Goal: Task Accomplishment & Management: Use online tool/utility

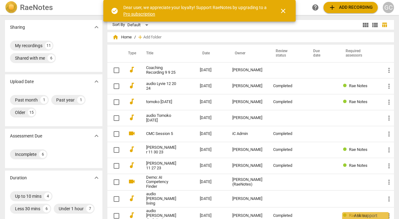
click at [342, 11] on span "add Add recording" at bounding box center [350, 7] width 44 height 7
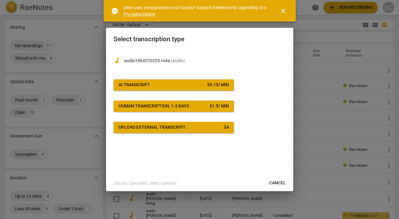
click at [169, 84] on span "AI Transcript $ 0.15 / min" at bounding box center [174, 85] width 111 height 6
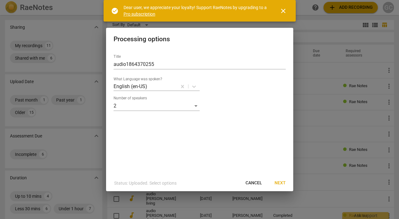
click at [281, 182] on span "Next" at bounding box center [280, 183] width 11 height 6
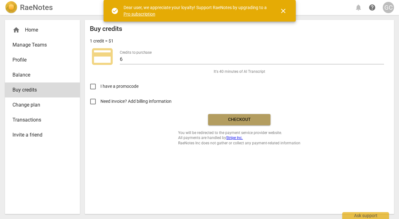
click at [227, 120] on span "Checkout" at bounding box center [239, 119] width 52 height 6
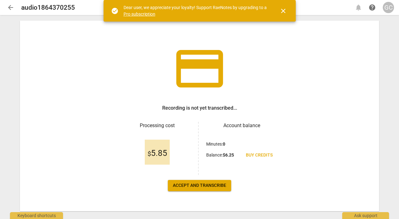
scroll to position [27, 0]
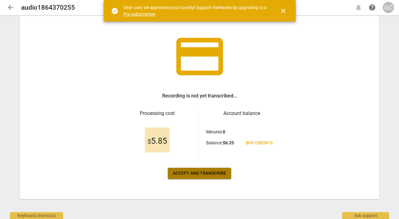
click at [204, 173] on span "Accept and transcribe" at bounding box center [199, 173] width 53 height 6
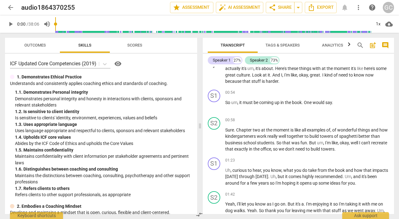
scroll to position [0, 0]
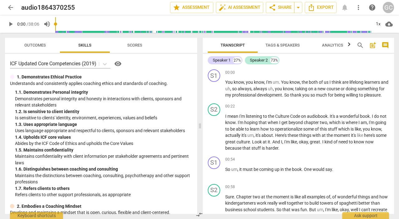
click at [11, 26] on span "play_arrow" at bounding box center [10, 23] width 7 height 7
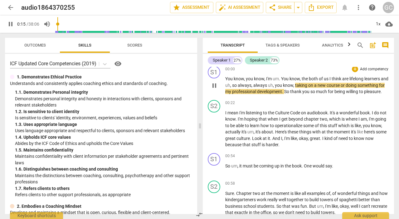
scroll to position [6, 0]
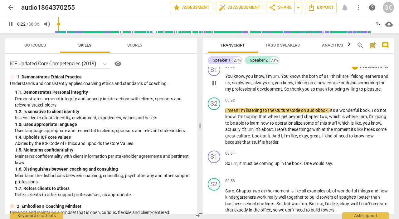
click at [364, 91] on span "pleasure" at bounding box center [372, 88] width 17 height 5
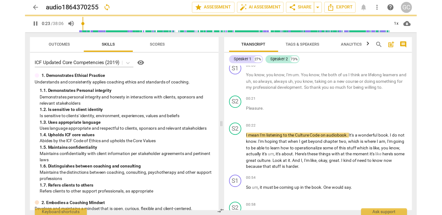
scroll to position [27, 0]
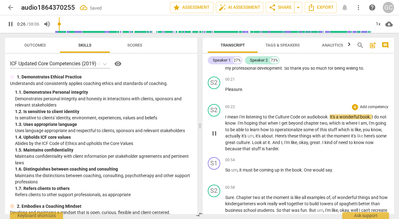
drag, startPoint x: 225, startPoint y: 115, endPoint x: 225, endPoint y: 110, distance: 4.7
click at [225, 115] on span "I" at bounding box center [226, 116] width 2 height 5
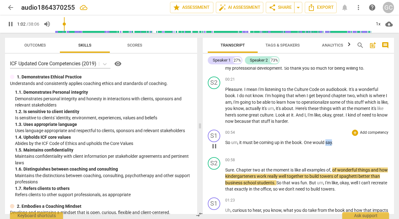
drag, startPoint x: 327, startPoint y: 143, endPoint x: 333, endPoint y: 142, distance: 5.7
click at [332, 142] on span "say" at bounding box center [329, 142] width 7 height 5
type input "63"
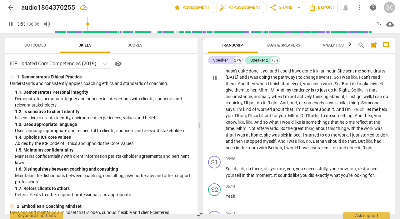
scroll to position [417, 0]
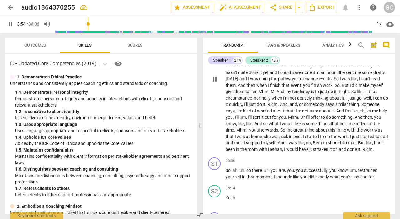
click at [245, 91] on span "them" at bounding box center [239, 91] width 11 height 5
click at [214, 82] on span "pause" at bounding box center [214, 79] width 7 height 7
click at [257, 103] on span "just" at bounding box center [252, 104] width 8 height 5
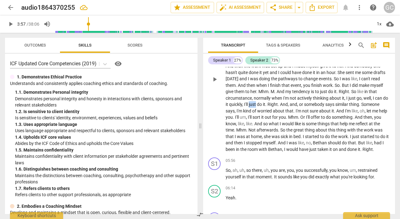
click at [257, 103] on span "just" at bounding box center [252, 104] width 8 height 5
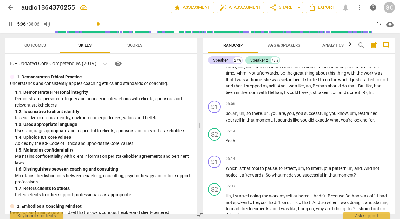
scroll to position [476, 0]
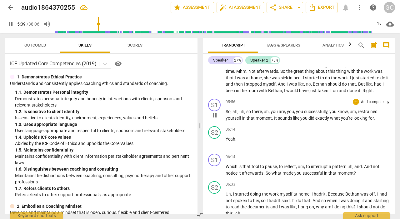
click at [226, 114] on span "So" at bounding box center [227, 111] width 5 height 5
click at [217, 119] on span "pause" at bounding box center [214, 114] width 7 height 7
click at [226, 114] on span "So" at bounding box center [227, 111] width 5 height 5
click at [217, 119] on span "play_arrow" at bounding box center [214, 114] width 7 height 7
click at [347, 93] on span "done" at bounding box center [352, 90] width 11 height 5
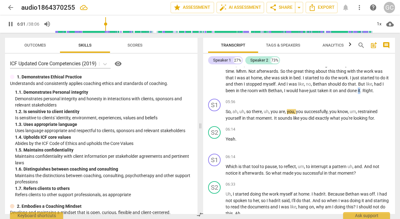
click at [347, 93] on span "done" at bounding box center [352, 90] width 11 height 5
click at [233, 114] on span "ah" at bounding box center [234, 111] width 5 height 5
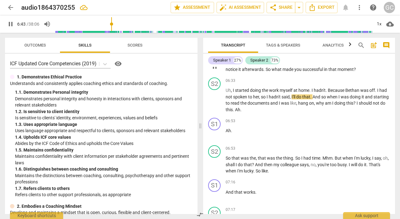
scroll to position [578, 0]
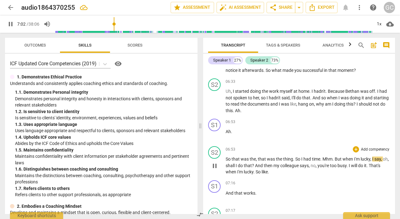
click at [322, 161] on span "Mhm" at bounding box center [327, 158] width 10 height 5
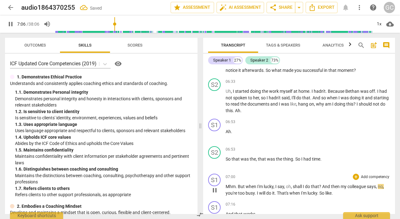
click at [238, 189] on span "But" at bounding box center [242, 186] width 8 height 5
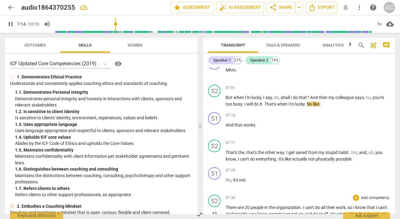
scroll to position [691, 0]
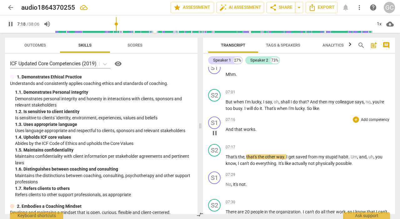
drag, startPoint x: 226, startPoint y: 135, endPoint x: 232, endPoint y: 129, distance: 8.6
click at [227, 132] on span "And" at bounding box center [229, 129] width 9 height 5
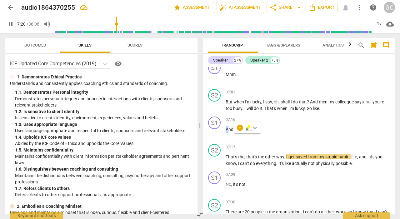
scroll to position [694, 0]
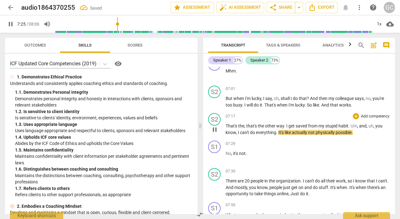
click at [226, 128] on span "That's" at bounding box center [231, 125] width 12 height 5
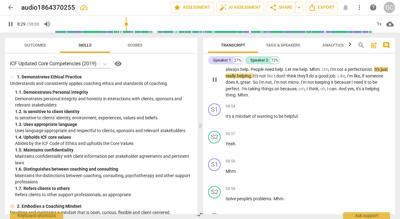
scroll to position [859, 0]
drag, startPoint x: 243, startPoint y: 96, endPoint x: 243, endPoint y: 103, distance: 7.5
click at [243, 98] on p "I think , I don't know , I'm too helpful . That's basically it . I'm like , I'm…" at bounding box center [307, 78] width 164 height 38
click at [235, 97] on span "thing" at bounding box center [230, 94] width 10 height 5
click at [248, 97] on span "Mhm" at bounding box center [243, 94] width 10 height 5
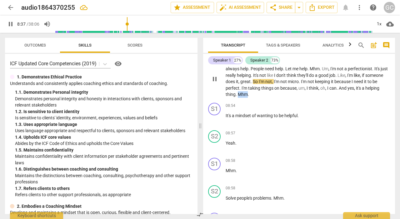
click at [248, 97] on span "Mhm" at bounding box center [243, 94] width 10 height 5
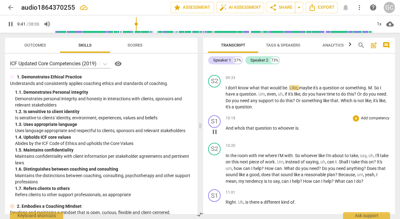
scroll to position [1080, 0]
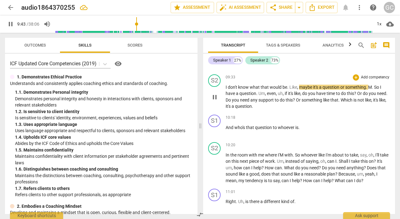
click at [252, 109] on span "question" at bounding box center [243, 106] width 17 height 5
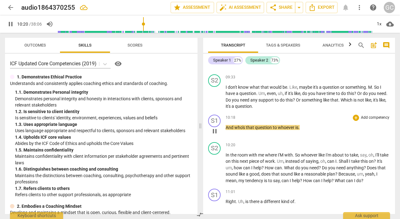
click at [279, 130] on span "whoever" at bounding box center [286, 127] width 17 height 5
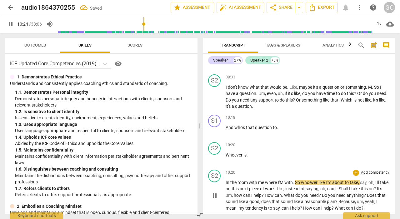
click at [225, 185] on span "In" at bounding box center [227, 182] width 5 height 5
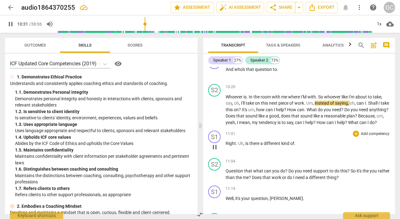
scroll to position [1142, 0]
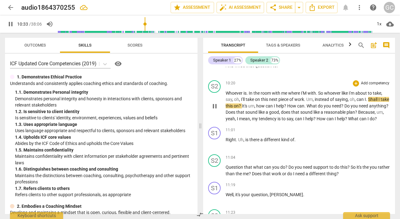
click at [303, 121] on span "can" at bounding box center [299, 118] width 8 height 5
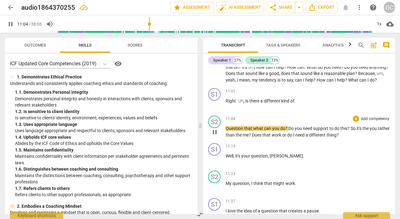
scroll to position [1181, 0]
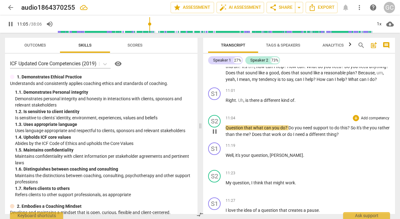
click at [226, 130] on span "Question" at bounding box center [234, 127] width 18 height 5
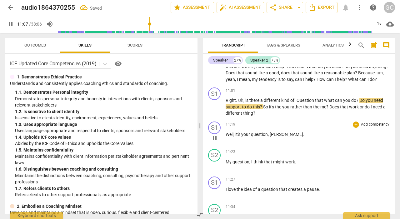
scroll to position [1180, 0]
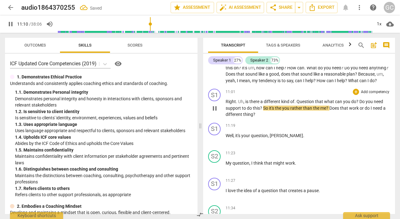
click at [325, 104] on span "what" at bounding box center [329, 101] width 11 height 5
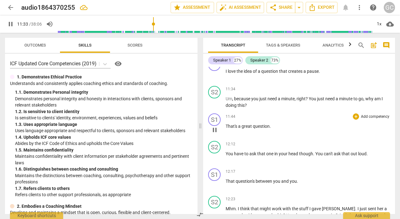
scroll to position [1320, 0]
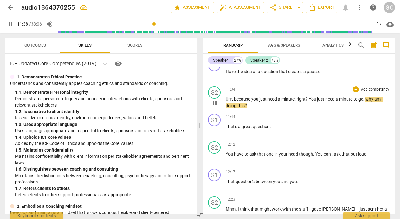
click at [234, 101] on span "," at bounding box center [233, 98] width 2 height 5
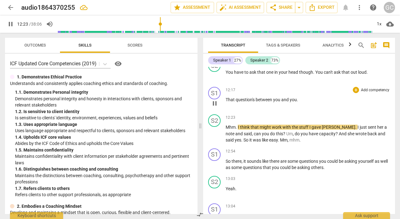
scroll to position [1403, 0]
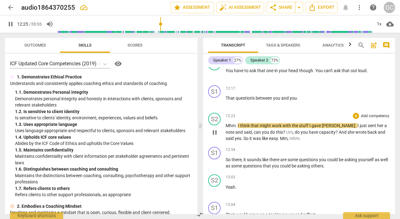
click at [226, 128] on span "Mhm" at bounding box center [230, 125] width 10 height 5
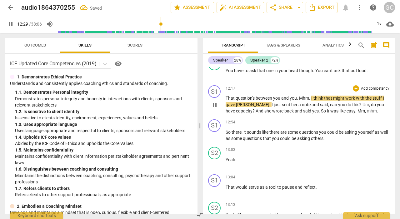
drag, startPoint x: 310, startPoint y: 110, endPoint x: 311, endPoint y: 106, distance: 3.8
click at [311, 101] on span "." at bounding box center [310, 98] width 2 height 5
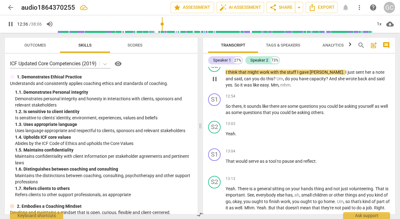
scroll to position [1460, 0]
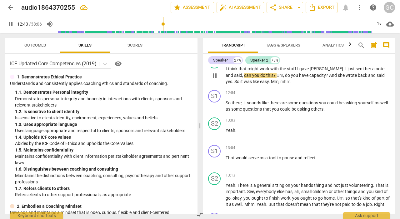
click at [271, 84] on span "Mm" at bounding box center [274, 81] width 7 height 5
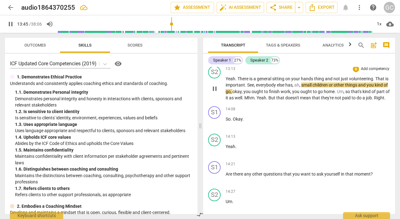
scroll to position [1568, 0]
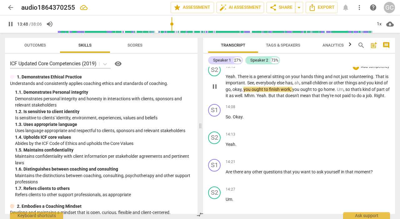
click at [374, 98] on span "Right" at bounding box center [379, 95] width 10 height 5
click at [242, 98] on span "well" at bounding box center [237, 95] width 7 height 5
click at [300, 98] on span "doesn't" at bounding box center [292, 95] width 15 height 5
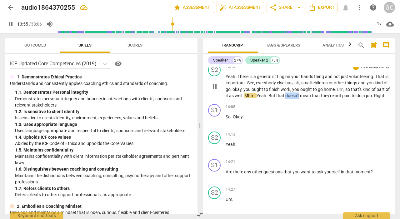
click at [300, 98] on span "doesn't" at bounding box center [292, 95] width 15 height 5
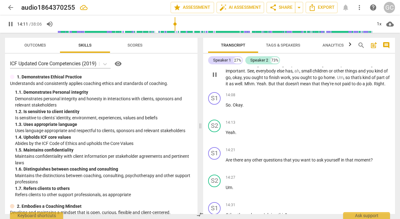
scroll to position [1581, 0]
click at [226, 107] on span "So" at bounding box center [227, 104] width 5 height 5
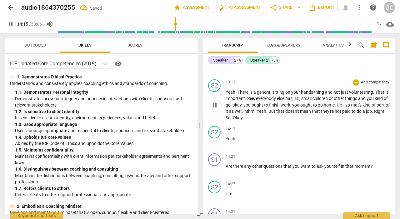
scroll to position [1552, 0]
click at [242, 120] on span "Okay" at bounding box center [238, 118] width 10 height 5
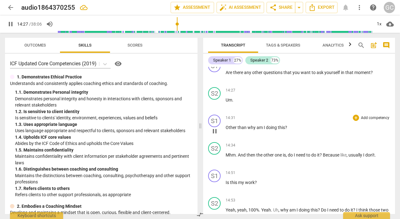
scroll to position [1674, 0]
click at [225, 102] on span "Um" at bounding box center [228, 99] width 7 height 5
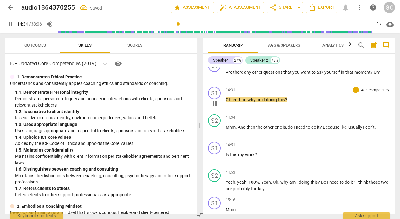
click at [226, 102] on span "Other" at bounding box center [231, 99] width 12 height 5
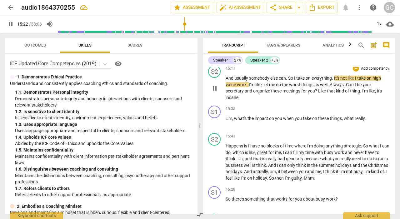
scroll to position [1808, 0]
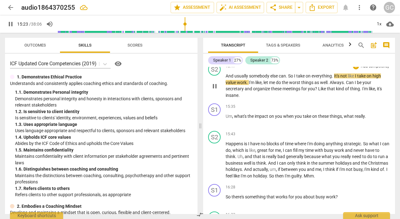
click at [231, 98] on span "insane" at bounding box center [231, 95] width 13 height 5
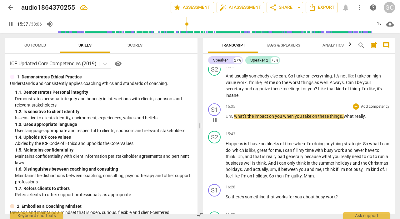
click at [226, 119] on span "Um" at bounding box center [228, 116] width 7 height 5
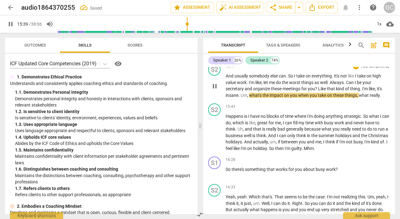
scroll to position [1802, 0]
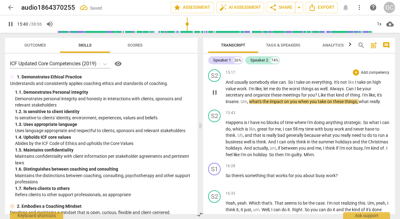
click at [249, 104] on span "what's" at bounding box center [255, 101] width 13 height 5
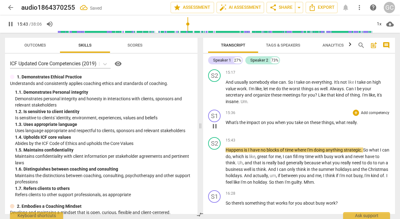
scroll to position [1802, 0]
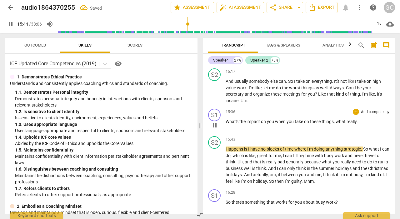
click at [336, 124] on span "what" at bounding box center [340, 121] width 11 height 5
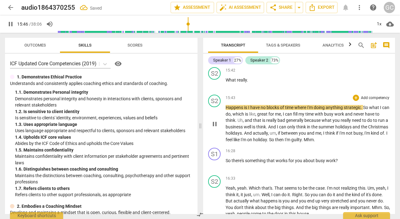
scroll to position [1879, 0]
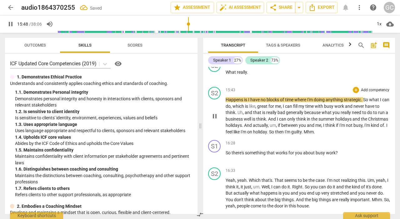
click at [226, 102] on span "Happens" at bounding box center [234, 99] width 18 height 5
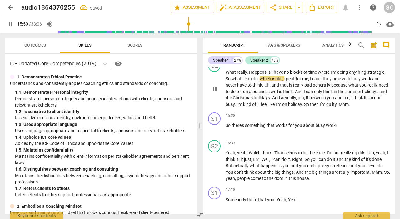
scroll to position [1880, 0]
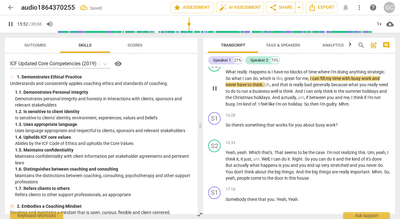
click at [319, 106] on span "then" at bounding box center [315, 103] width 10 height 5
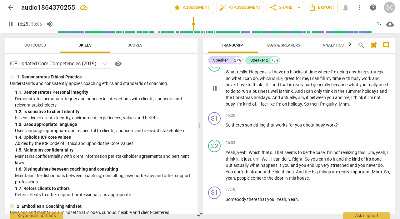
drag, startPoint x: 370, startPoint y: 116, endPoint x: 369, endPoint y: 106, distance: 9.7
click at [348, 106] on span "Mhm" at bounding box center [343, 103] width 10 height 5
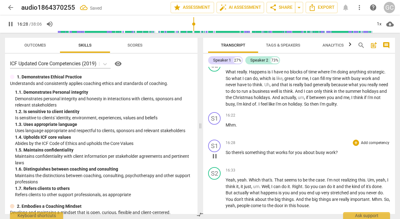
click at [226, 155] on span "So" at bounding box center [228, 152] width 6 height 5
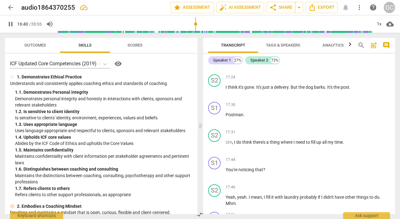
scroll to position [2020, 0]
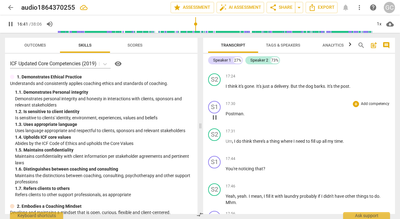
click at [226, 116] on span "Postman" at bounding box center [234, 113] width 18 height 5
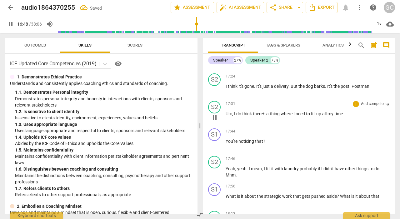
click at [226, 116] on span "Um" at bounding box center [228, 113] width 7 height 5
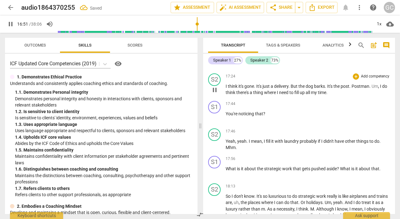
click at [317, 95] on span "my" at bounding box center [314, 92] width 7 height 5
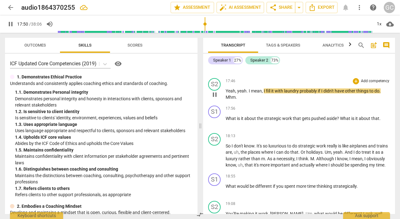
scroll to position [2071, 0]
click at [226, 99] on span "Mhm" at bounding box center [230, 96] width 10 height 5
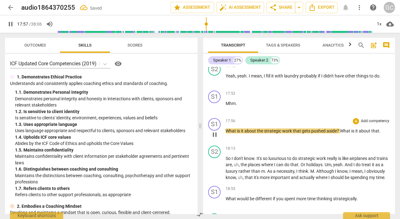
scroll to position [2087, 0]
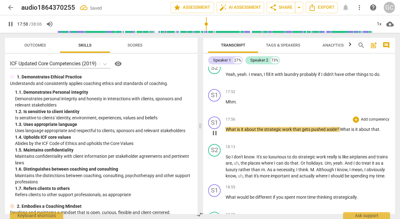
click at [226, 132] on span "What" at bounding box center [230, 129] width 11 height 5
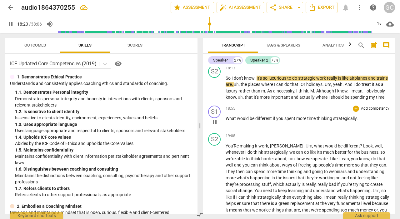
scroll to position [2139, 0]
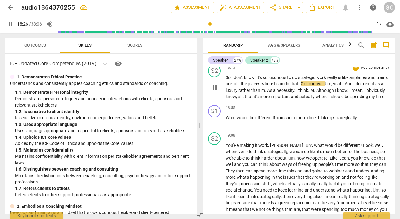
click at [376, 99] on span "time" at bounding box center [380, 96] width 8 height 5
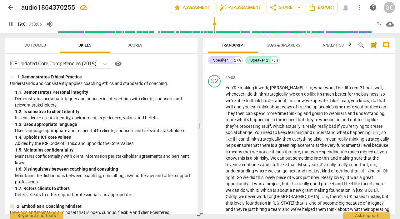
scroll to position [2197, 0]
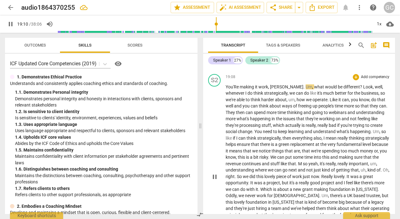
click at [258, 89] on span "work" at bounding box center [263, 86] width 10 height 5
type input "1152"
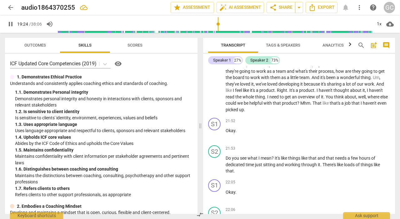
scroll to position [2354, 0]
click at [329, 105] on span "like" at bounding box center [325, 102] width 7 height 5
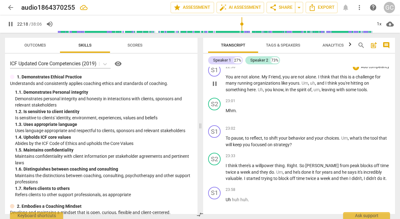
scroll to position [2590, 0]
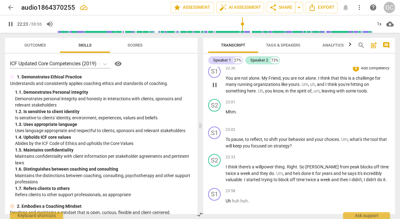
click at [240, 81] on span "are" at bounding box center [237, 78] width 7 height 5
click at [238, 87] on span "running" at bounding box center [245, 84] width 16 height 5
type input "1372"
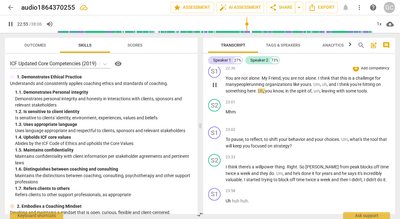
scroll to position [2586, 0]
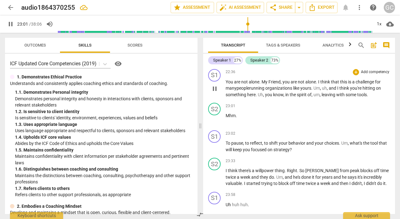
click at [321, 97] on span "," at bounding box center [320, 94] width 2 height 5
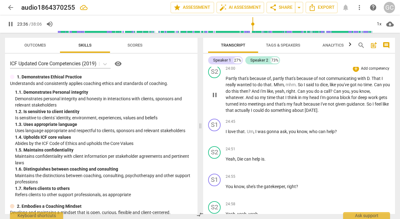
scroll to position [2741, 0]
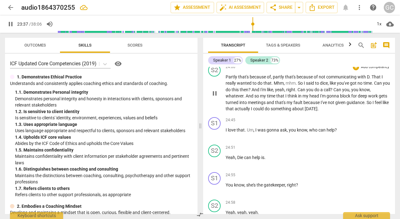
click at [312, 98] on span "head" at bounding box center [314, 95] width 11 height 5
click at [304, 111] on span "about" at bounding box center [298, 108] width 12 height 5
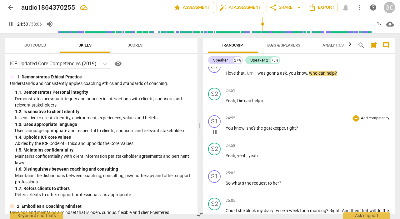
scroll to position [2807, 0]
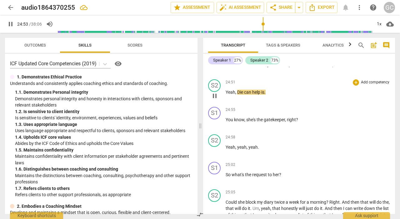
click at [242, 95] on span "Die" at bounding box center [240, 92] width 7 height 5
type input "1495"
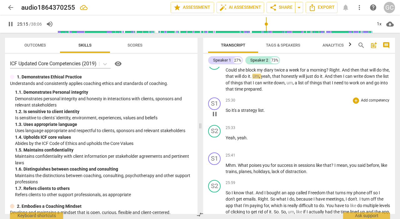
scroll to position [2939, 0]
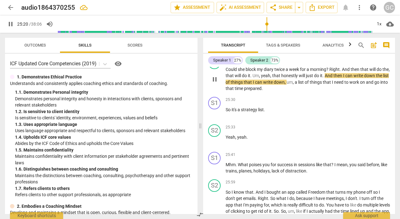
click at [234, 91] on span "that" at bounding box center [229, 88] width 9 height 5
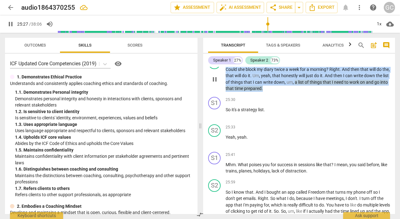
click at [234, 91] on span "that" at bounding box center [229, 88] width 9 height 5
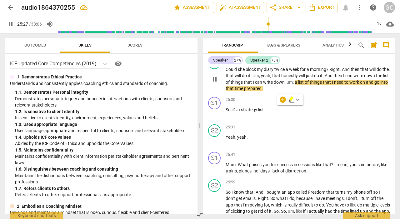
click at [244, 91] on span "time" at bounding box center [238, 88] width 9 height 5
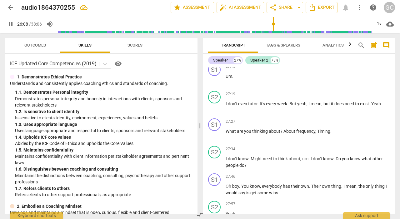
scroll to position [3129, 0]
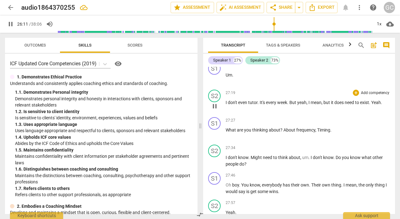
click at [249, 105] on span "tutor" at bounding box center [252, 102] width 9 height 5
click at [234, 105] on span "don't" at bounding box center [233, 102] width 10 height 5
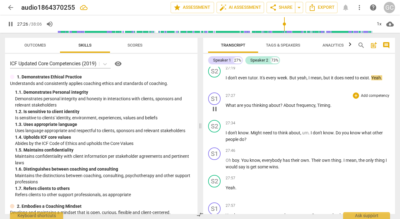
scroll to position [3158, 0]
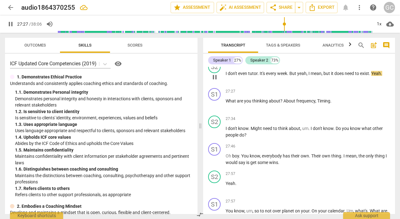
click at [227, 76] on span "I" at bounding box center [226, 73] width 2 height 5
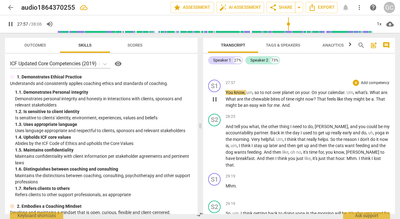
scroll to position [3277, 0]
click at [293, 94] on span "planet" at bounding box center [288, 91] width 13 height 5
click at [294, 94] on span "planet" at bounding box center [288, 91] width 13 height 5
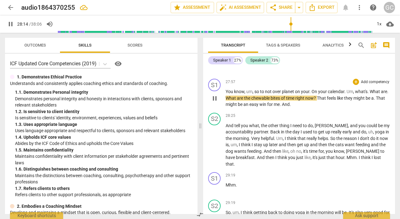
click at [295, 108] on p "You know , um , so to not over planet on your . On your calendar . Um , what's …" at bounding box center [307, 97] width 164 height 19
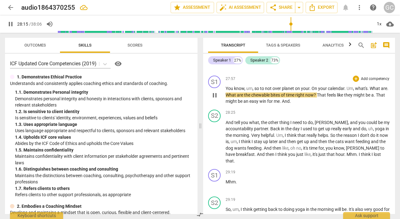
type input "1696"
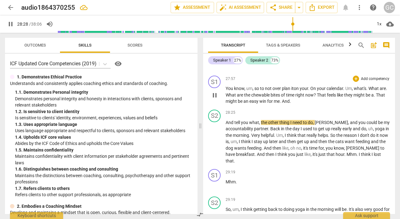
click at [302, 105] on p "You know , um , so to not over plan it on your . On your calendar . Um , what's…" at bounding box center [307, 94] width 164 height 19
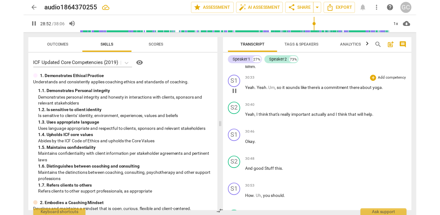
scroll to position [3667, 0]
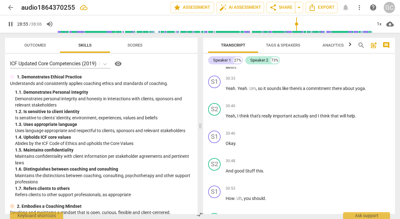
click at [317, 63] on span "not" at bounding box center [313, 60] width 7 height 5
click at [12, 25] on span "pause" at bounding box center [10, 23] width 7 height 7
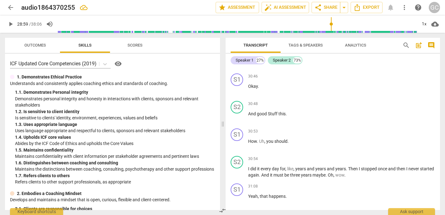
scroll to position [3585, 0]
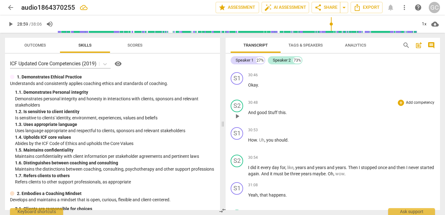
click at [262, 115] on span "good" at bounding box center [262, 112] width 11 height 5
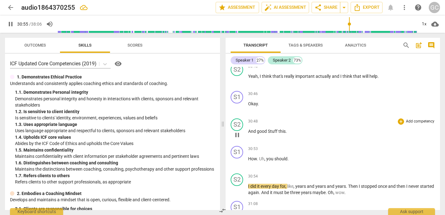
scroll to position [3589, 0]
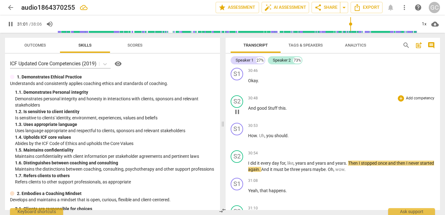
click at [257, 111] on span "good" at bounding box center [262, 108] width 11 height 5
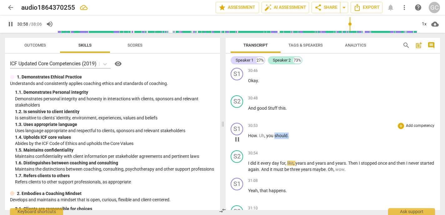
drag, startPoint x: 274, startPoint y: 142, endPoint x: 288, endPoint y: 142, distance: 13.4
click at [288, 139] on p "How . Uh , you should ." at bounding box center [341, 135] width 187 height 7
type input "1864"
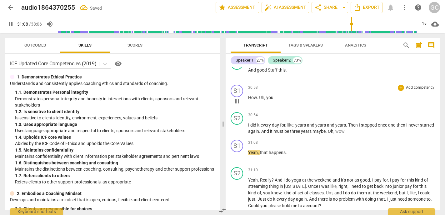
scroll to position [3631, 0]
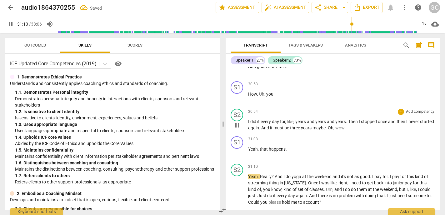
click at [333, 130] on span "Oh" at bounding box center [330, 127] width 6 height 5
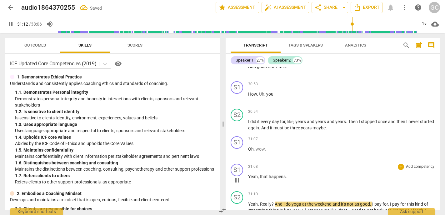
click at [248, 179] on span "Yeah" at bounding box center [253, 176] width 10 height 5
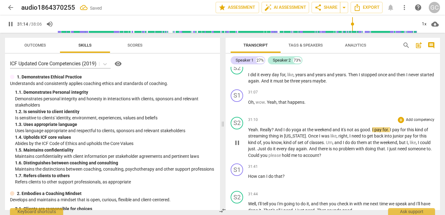
scroll to position [3685, 0]
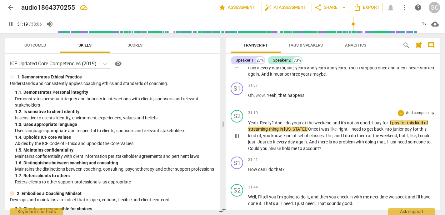
click at [260, 151] on span "Could" at bounding box center [254, 148] width 12 height 5
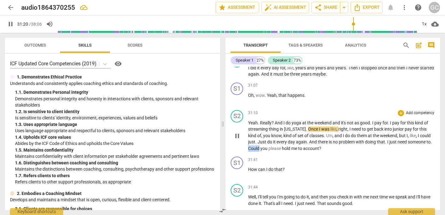
click at [260, 151] on span "Could" at bounding box center [254, 148] width 12 height 5
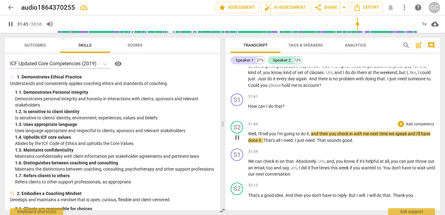
scroll to position [3749, 0]
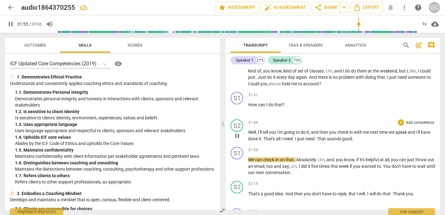
click at [327, 141] on span "That" at bounding box center [322, 138] width 10 height 5
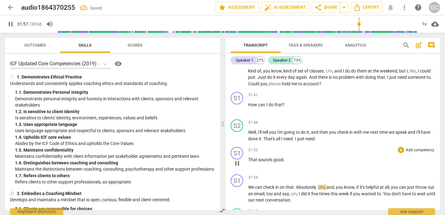
scroll to position [3782, 0]
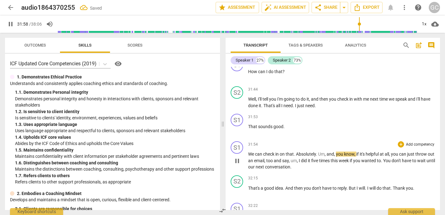
click at [248, 156] on span "We" at bounding box center [251, 153] width 7 height 5
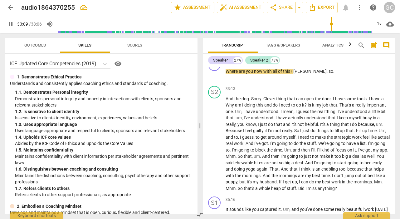
scroll to position [4157, 0]
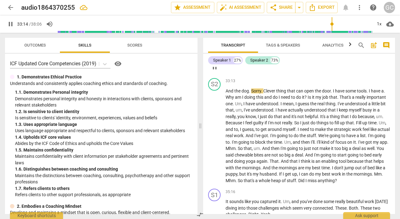
click at [329, 66] on span "so" at bounding box center [331, 63] width 5 height 5
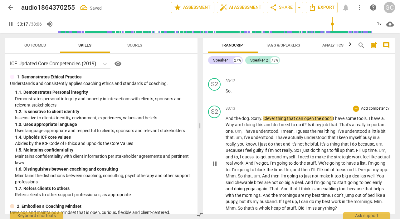
click at [227, 121] on span "And" at bounding box center [230, 118] width 9 height 5
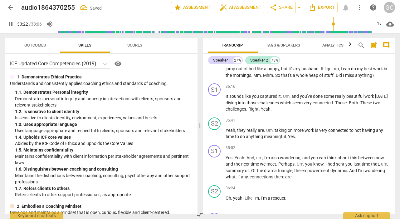
scroll to position [4265, 0]
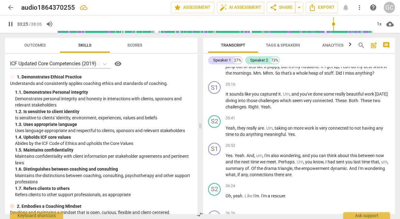
click at [293, 76] on span "that's" at bounding box center [287, 73] width 12 height 5
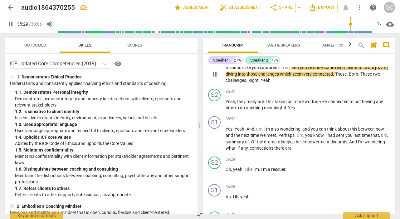
scroll to position [4292, 0]
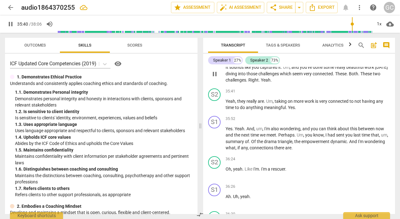
click at [262, 82] on span "Yeah" at bounding box center [266, 79] width 10 height 5
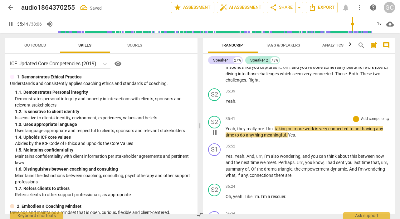
click at [226, 131] on span "Yeah" at bounding box center [231, 128] width 10 height 5
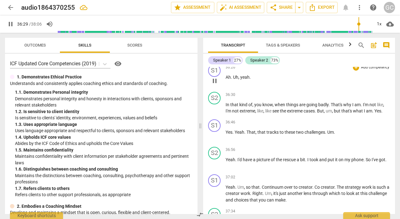
scroll to position [4412, 0]
click at [241, 79] on span "yeah" at bounding box center [244, 76] width 9 height 5
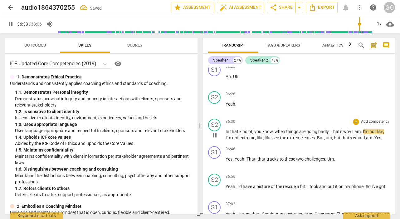
click at [226, 134] on span "In" at bounding box center [228, 131] width 5 height 5
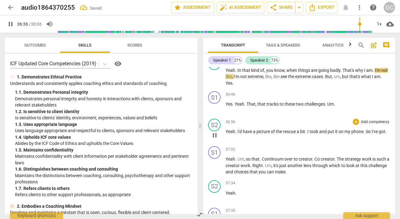
scroll to position [4447, 0]
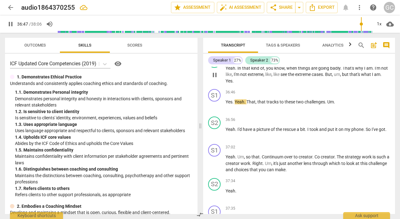
click at [226, 83] on span "Yes" at bounding box center [229, 80] width 7 height 5
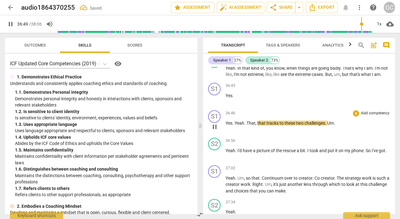
click at [227, 125] on span "Yes" at bounding box center [229, 122] width 7 height 5
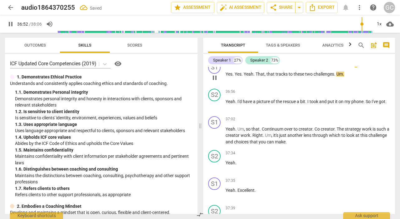
scroll to position [4469, 0]
drag, startPoint x: 296, startPoint y: 140, endPoint x: 297, endPoint y: 133, distance: 6.3
click at [296, 104] on span "rescue" at bounding box center [290, 101] width 14 height 5
type input "2223"
click at [302, 104] on span "a" at bounding box center [299, 101] width 3 height 5
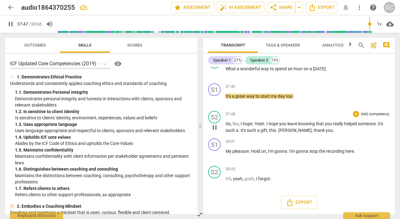
scroll to position [4656, 0]
click at [226, 122] on span "So" at bounding box center [228, 123] width 5 height 5
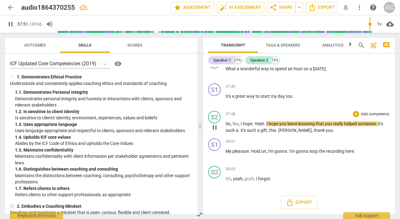
scroll to position [4629, 0]
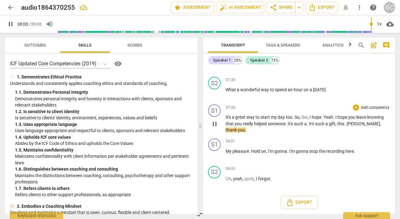
click at [310, 120] on span "I" at bounding box center [311, 117] width 2 height 5
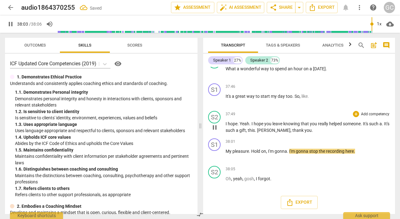
scroll to position [4656, 0]
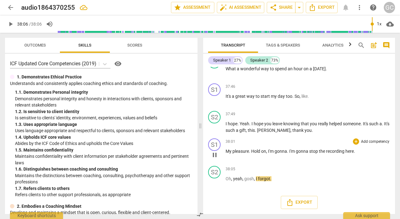
type input "2286"
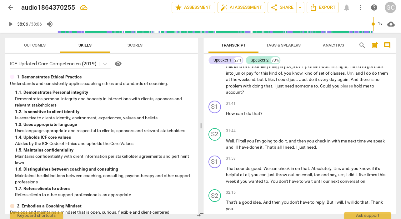
scroll to position [3881, 0]
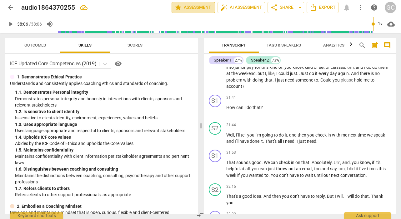
click at [200, 8] on span "star Assessment" at bounding box center [193, 7] width 38 height 7
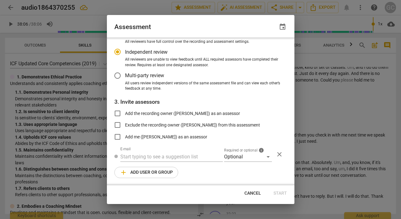
scroll to position [0, 0]
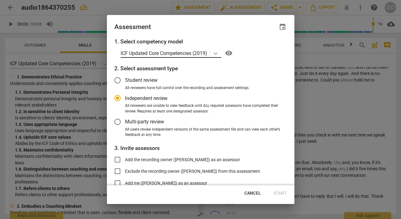
click at [217, 53] on icon at bounding box center [215, 53] width 6 height 6
click at [331, 78] on div at bounding box center [200, 109] width 401 height 219
radio input "false"
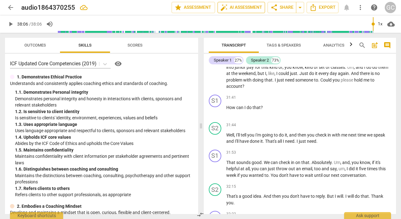
click at [248, 6] on span "auto_fix_high AI Assessment" at bounding box center [241, 7] width 42 height 7
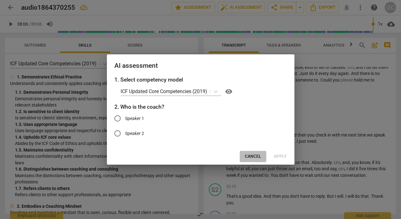
click at [252, 153] on button "Cancel" at bounding box center [252, 156] width 27 height 11
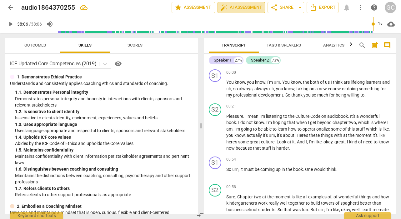
click at [233, 11] on span "auto_fix_high AI Assessment" at bounding box center [241, 7] width 42 height 7
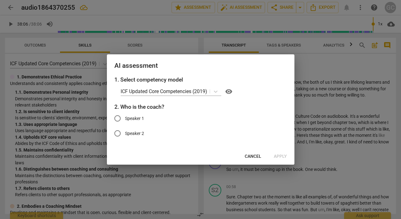
click at [119, 117] on input "Speaker 1" at bounding box center [117, 118] width 15 height 15
radio input "true"
click at [278, 155] on span "Apply" at bounding box center [279, 156] width 13 height 6
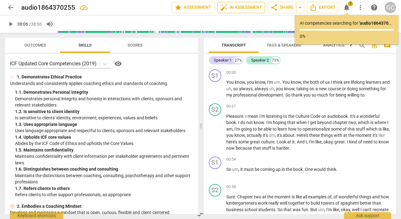
click at [242, 9] on span "auto_fix_high AI Assessment" at bounding box center [241, 7] width 42 height 7
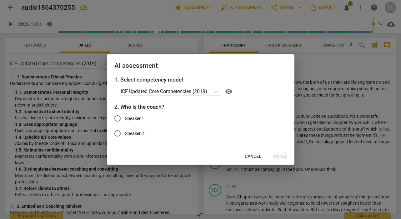
click at [118, 117] on input "Speaker 1" at bounding box center [117, 118] width 15 height 15
radio input "true"
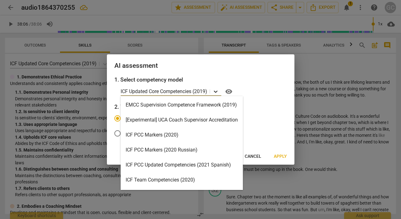
click at [217, 93] on icon at bounding box center [215, 91] width 6 height 6
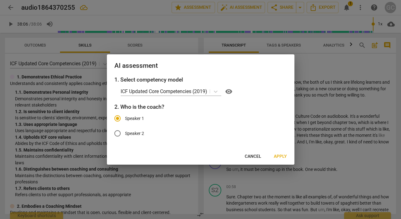
click at [338, 93] on div at bounding box center [200, 109] width 401 height 219
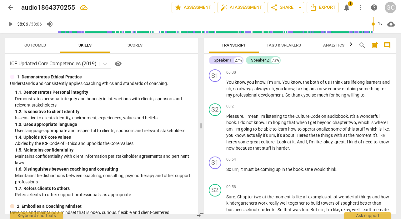
click at [131, 44] on span "Scores" at bounding box center [134, 45] width 15 height 5
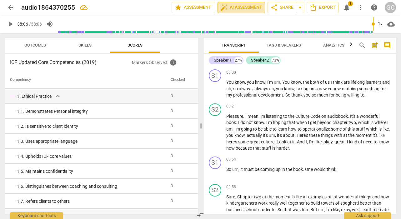
click at [238, 11] on span "auto_fix_high AI Assessment" at bounding box center [241, 7] width 42 height 7
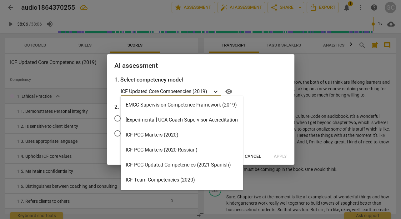
click at [217, 92] on icon at bounding box center [215, 91] width 6 height 6
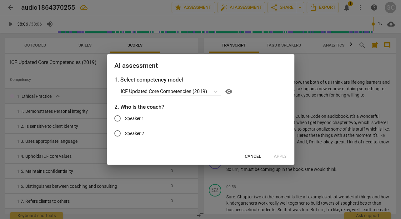
click at [271, 113] on label "Speaker 1" at bounding box center [196, 118] width 172 height 15
click at [125, 113] on input "Speaker 1" at bounding box center [117, 118] width 15 height 15
radio input "true"
click at [278, 157] on span "Apply" at bounding box center [279, 156] width 13 height 6
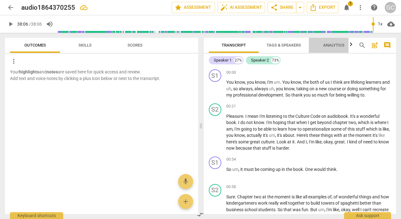
click at [334, 47] on span "Analytics" at bounding box center [333, 45] width 21 height 5
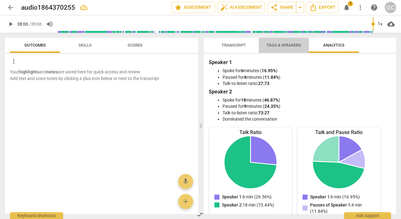
click at [286, 47] on span "Tags & Speakers" at bounding box center [283, 45] width 49 height 8
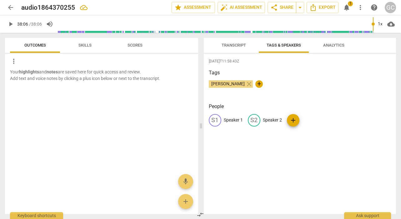
click at [238, 45] on span "Transcript" at bounding box center [233, 45] width 24 height 5
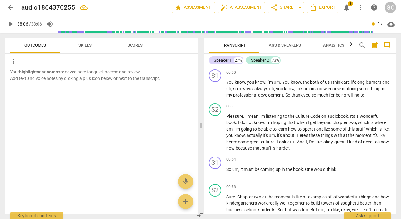
click at [90, 46] on span "Skills" at bounding box center [84, 45] width 13 height 5
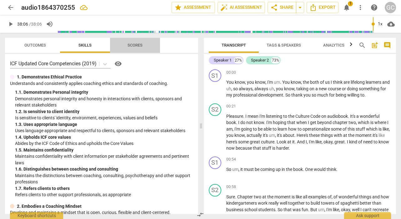
click at [131, 47] on span "Scores" at bounding box center [134, 45] width 15 height 5
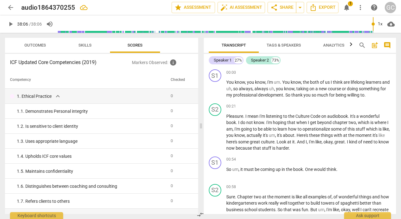
click at [345, 9] on span "notifications" at bounding box center [345, 7] width 7 height 7
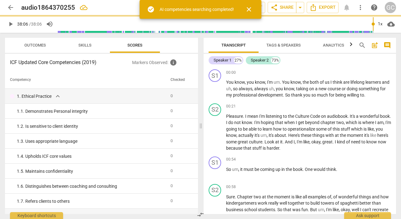
type input "2286"
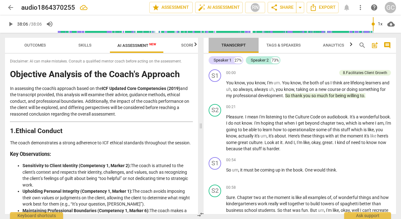
click at [235, 45] on span "Transcript" at bounding box center [233, 45] width 24 height 5
click at [331, 46] on span "Analytics" at bounding box center [333, 45] width 21 height 5
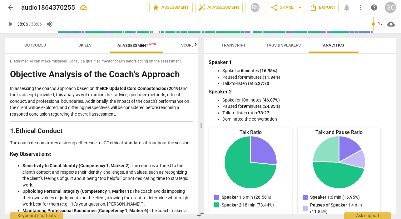
click at [84, 47] on span "Skills" at bounding box center [84, 45] width 13 height 5
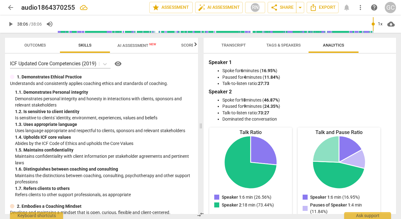
click at [41, 44] on span "Outcomes" at bounding box center [35, 45] width 22 height 5
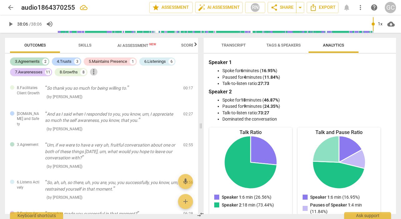
click at [96, 75] on span "more_vert" at bounding box center [93, 71] width 7 height 7
click at [140, 78] on div at bounding box center [200, 109] width 401 height 219
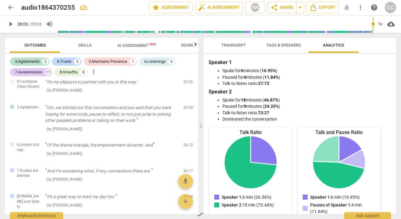
scroll to position [756, 0]
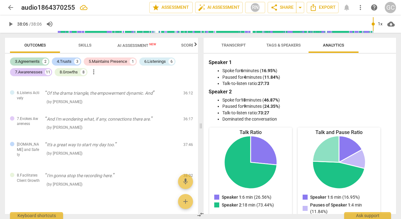
click at [186, 46] on span "Scores" at bounding box center [188, 45] width 15 height 5
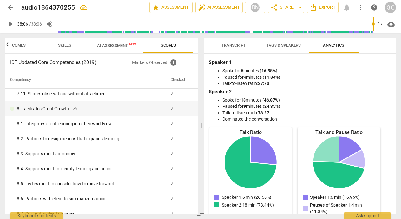
scroll to position [939, 0]
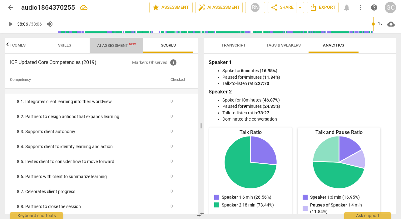
click at [123, 45] on span "AI Assessment New" at bounding box center [116, 45] width 39 height 5
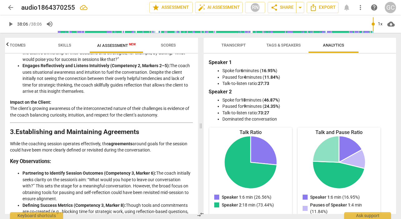
scroll to position [228, 0]
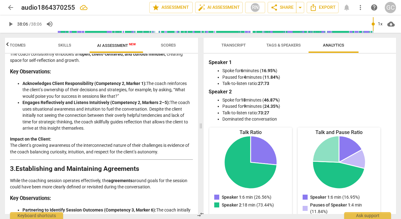
click at [66, 50] on button "Skills" at bounding box center [65, 45] width 50 height 15
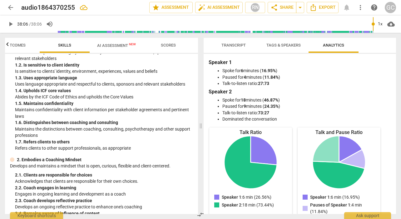
scroll to position [0, 0]
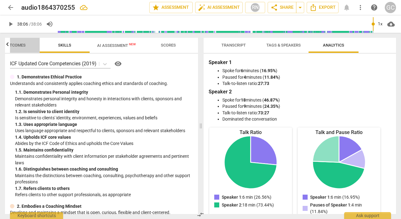
click at [17, 44] on span "Outcomes" at bounding box center [15, 45] width 22 height 5
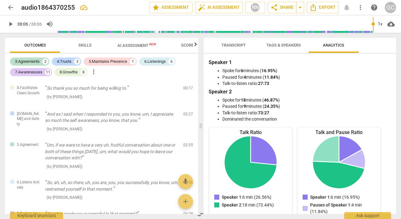
click at [94, 72] on span "more_vert" at bounding box center [93, 71] width 7 height 7
click at [127, 92] on div at bounding box center [200, 109] width 401 height 219
click at [235, 44] on span "Transcript" at bounding box center [233, 45] width 24 height 5
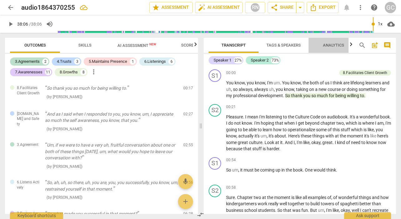
click at [341, 42] on span "Analytics" at bounding box center [333, 45] width 36 height 8
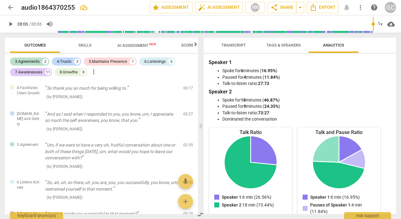
click at [228, 46] on span "Transcript" at bounding box center [233, 45] width 24 height 5
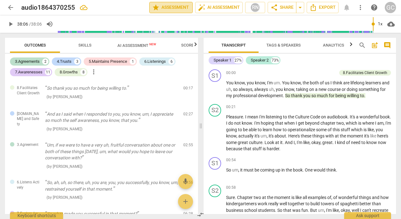
click at [168, 8] on span "star Assessment" at bounding box center [171, 7] width 38 height 7
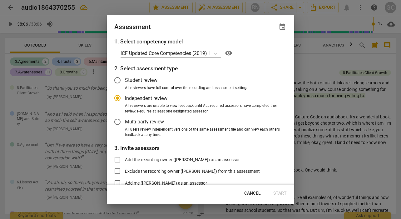
click at [254, 190] on span "Cancel" at bounding box center [252, 193] width 17 height 6
radio input "false"
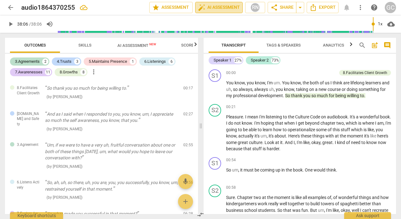
click at [214, 7] on span "auto_fix_high AI Assessment" at bounding box center [219, 7] width 42 height 7
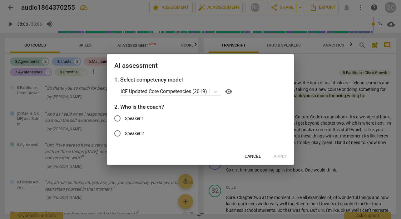
click at [249, 155] on span "Cancel" at bounding box center [252, 156] width 17 height 6
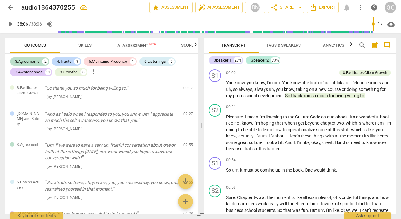
click at [238, 44] on span "Transcript" at bounding box center [233, 45] width 24 height 5
click at [301, 7] on span "arrow_drop_down" at bounding box center [299, 7] width 7 height 7
click at [286, 8] on span "share Share" at bounding box center [281, 7] width 23 height 7
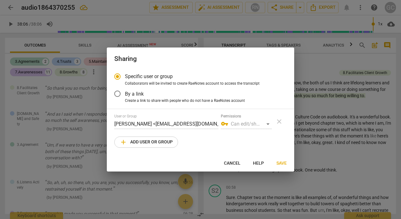
click at [231, 164] on span "Cancel" at bounding box center [232, 163] width 17 height 6
radio input "false"
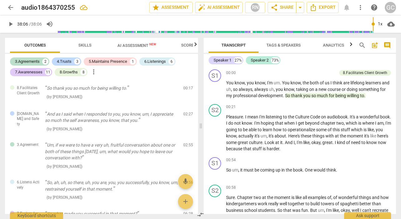
type input "2286"
